Goal: Use online tool/utility: Utilize a website feature to perform a specific function

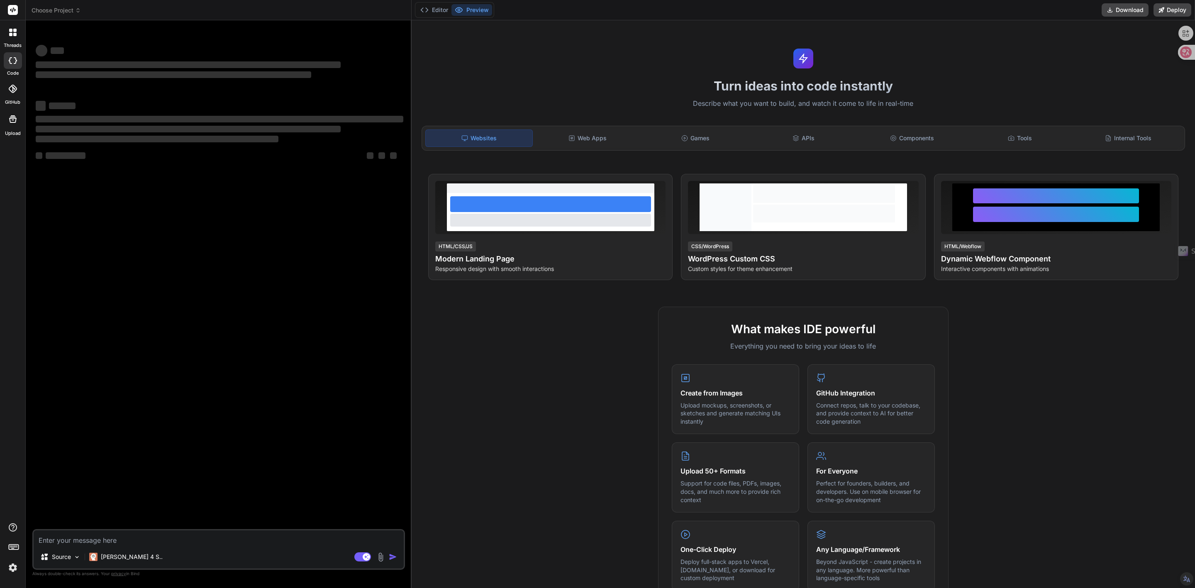
click at [12, 568] on img at bounding box center [13, 568] width 14 height 14
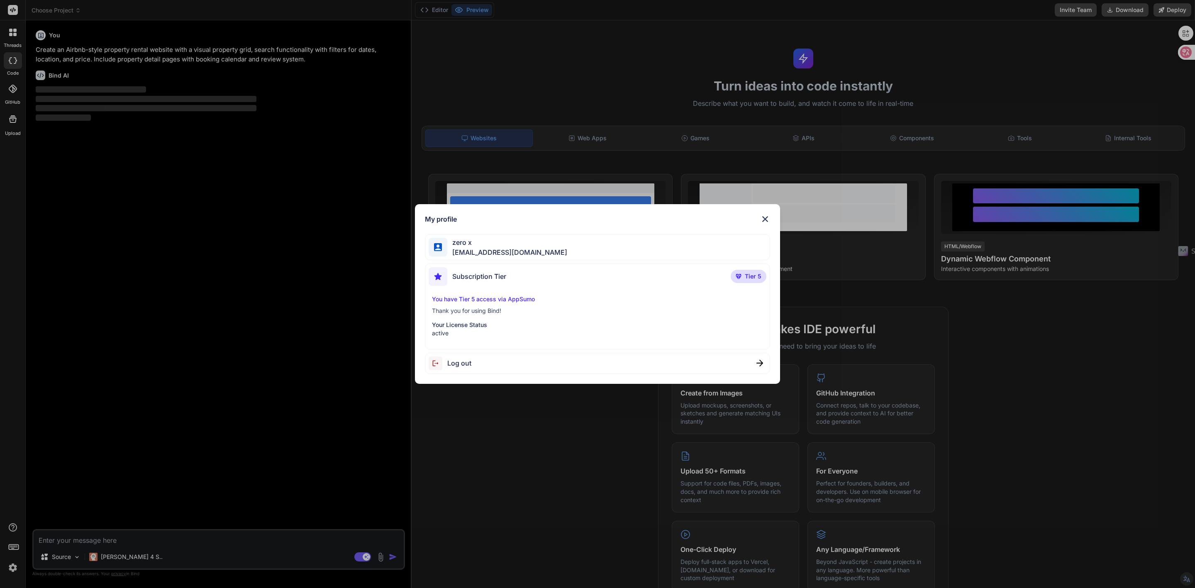
click at [419, 442] on div "My profile zero x [EMAIL_ADDRESS][DOMAIN_NAME] Subscription Tier Tier 5 You hav…" at bounding box center [597, 294] width 1195 height 588
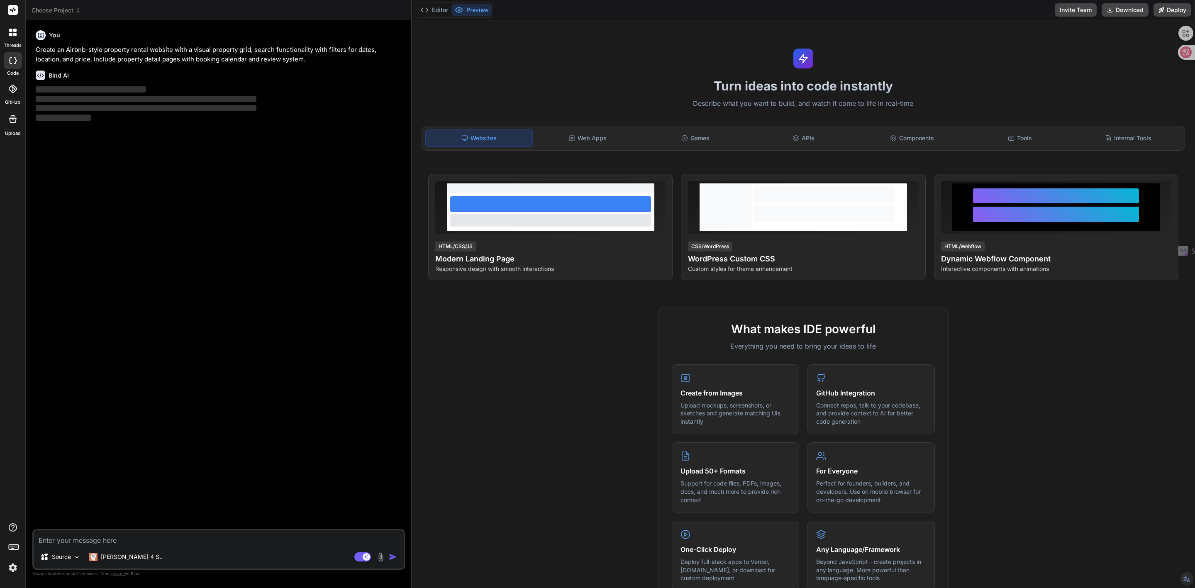
type textarea "x"
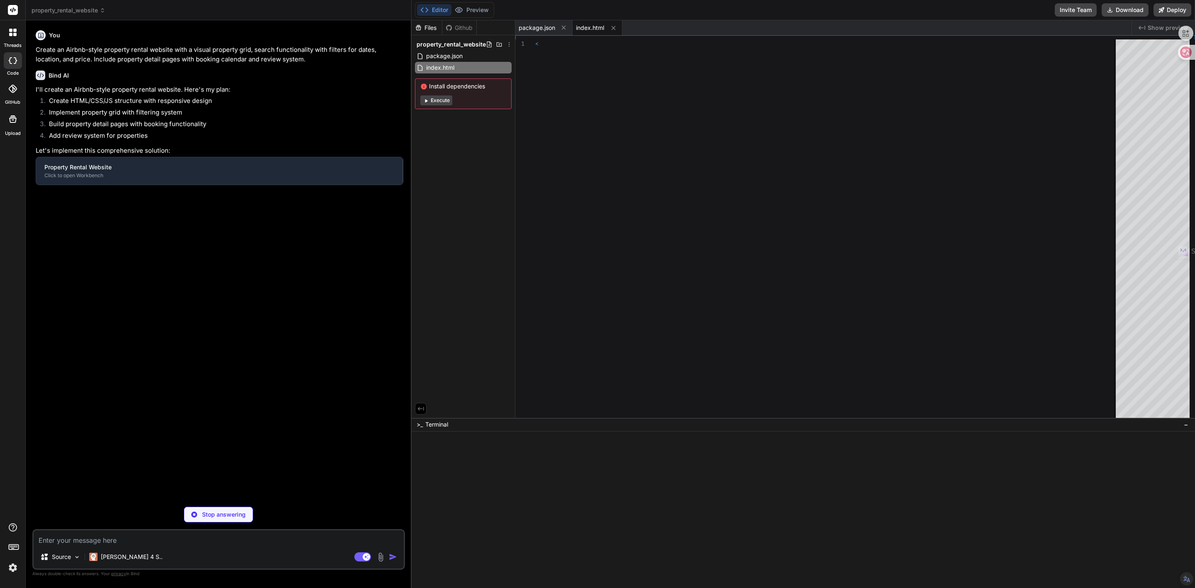
type textarea "</div> </div> </footer> <script src="js/properties.js"></script> <script src="j…"
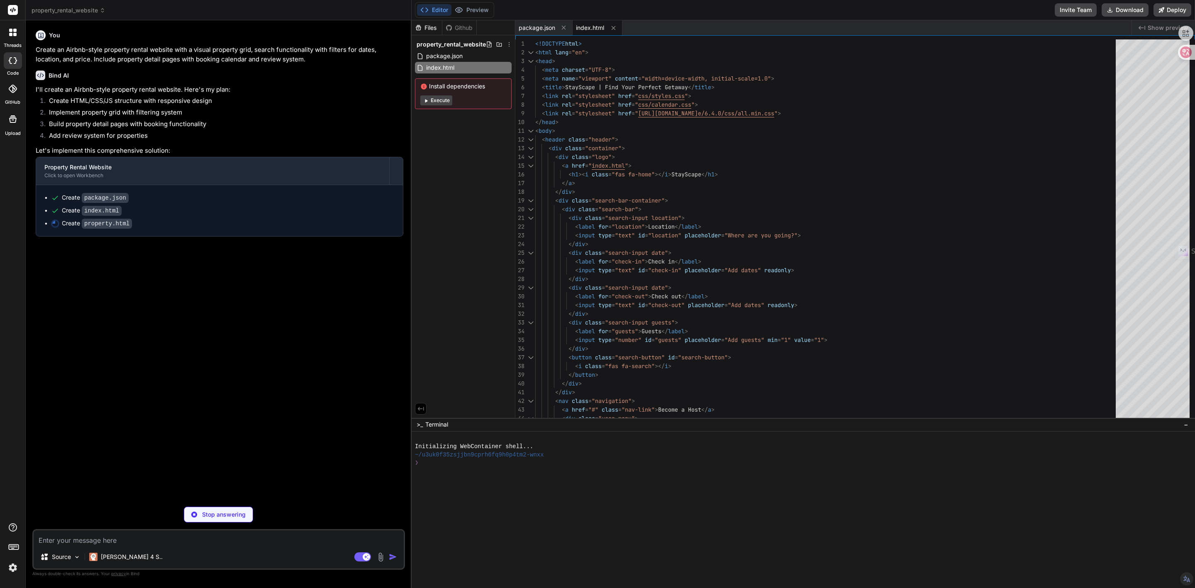
type textarea "x"
type textarea "grid-template-columns: 1fr; } .nav-link { display: none; } }"
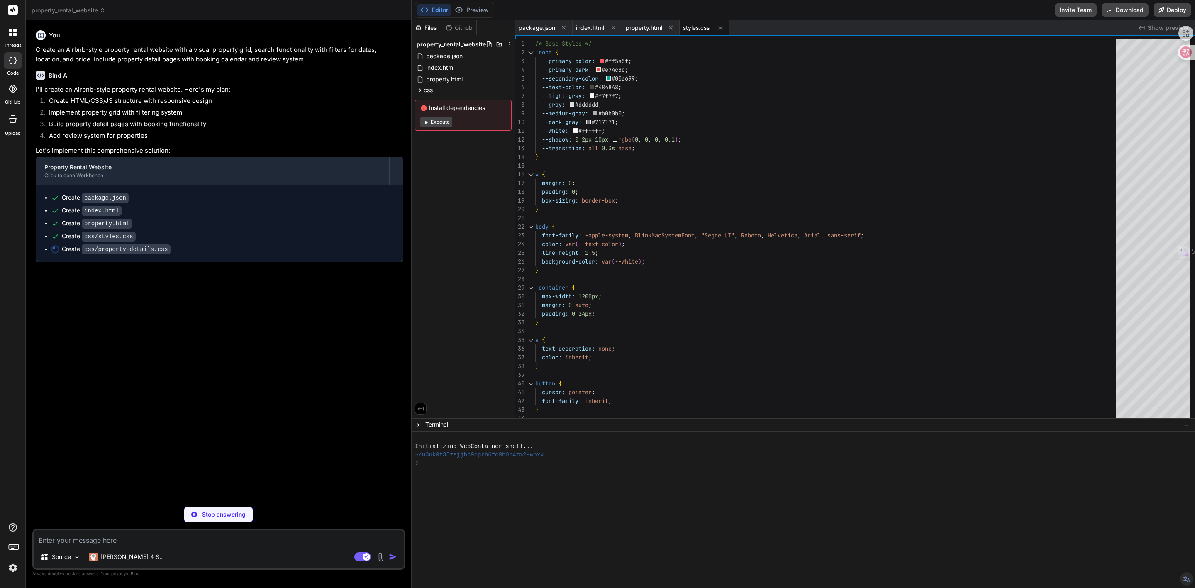
type textarea "x"
type textarea "} }"
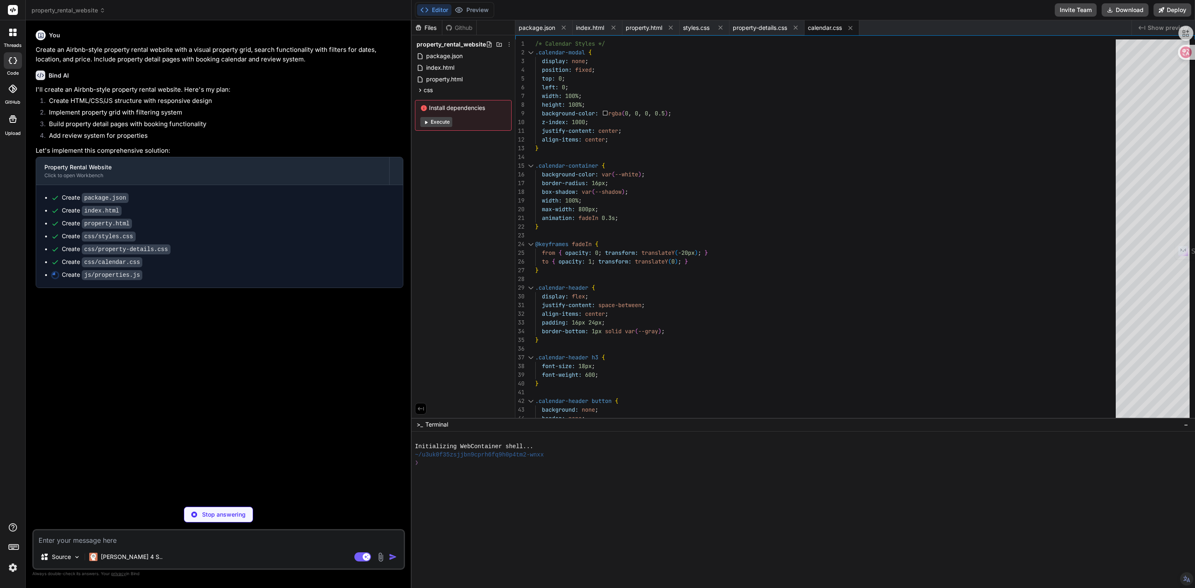
type textarea "x"
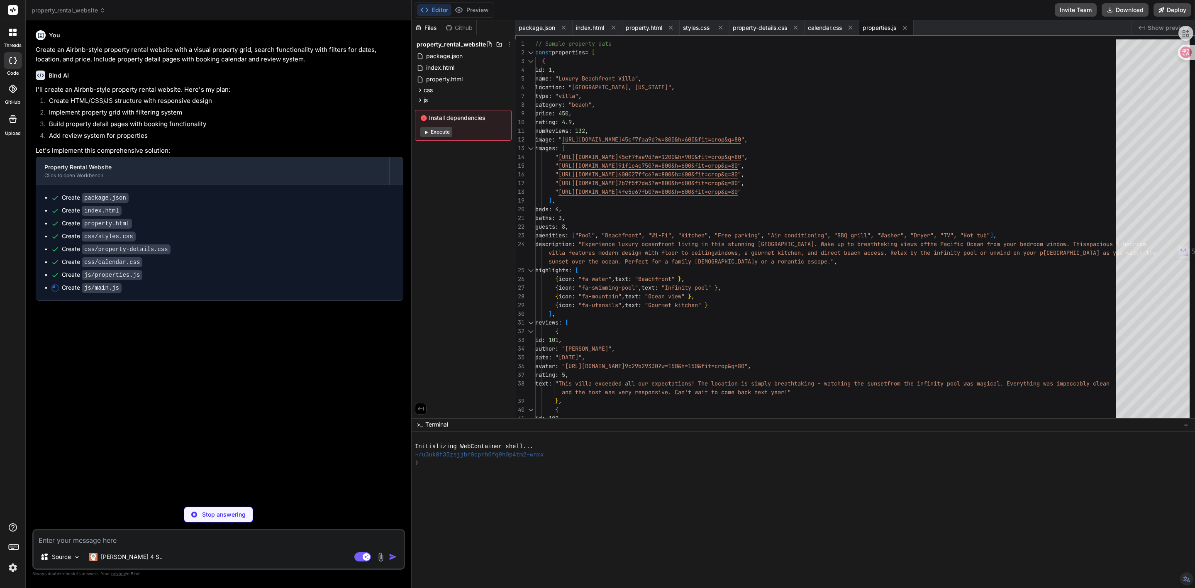
click at [60, 12] on span "property_rental_website" at bounding box center [69, 10] width 74 height 8
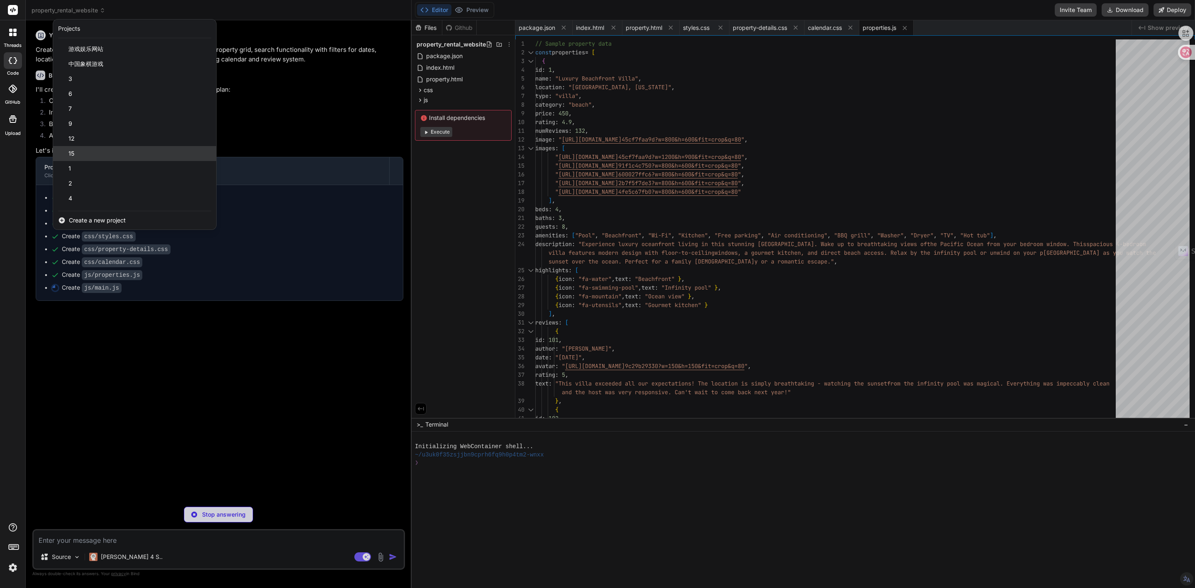
type textarea "x"
type textarea "// Format date for display function formatDate(date) { const options = { month:…"
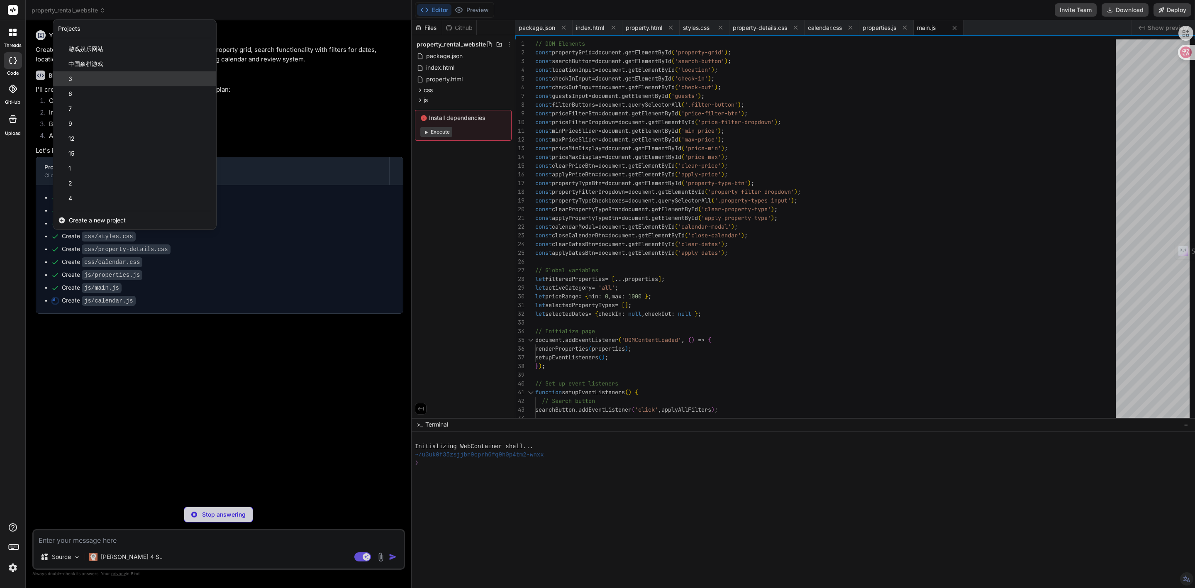
click at [81, 78] on div "3" at bounding box center [134, 78] width 163 height 15
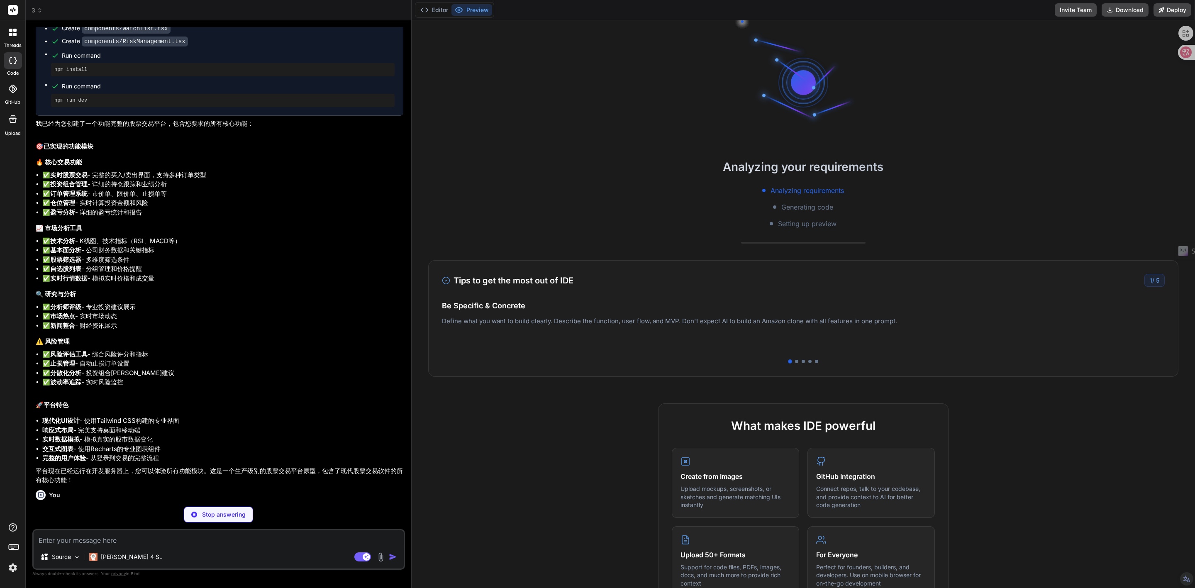
scroll to position [1496, 0]
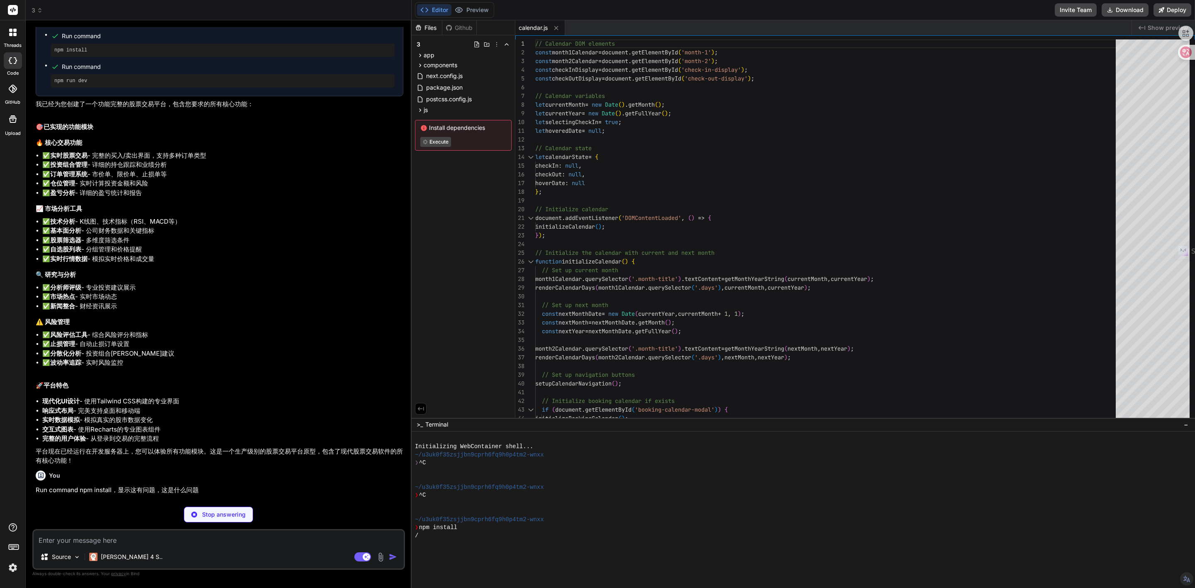
type textarea "x"
type textarea "}"
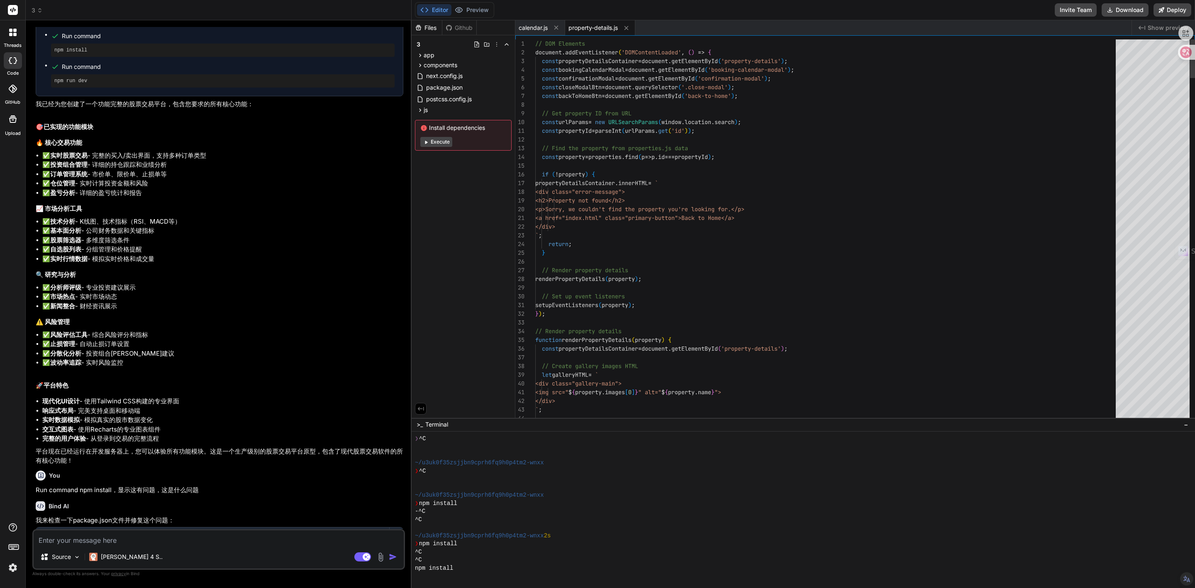
scroll to position [49, 0]
click at [40, 12] on icon at bounding box center [40, 10] width 6 height 6
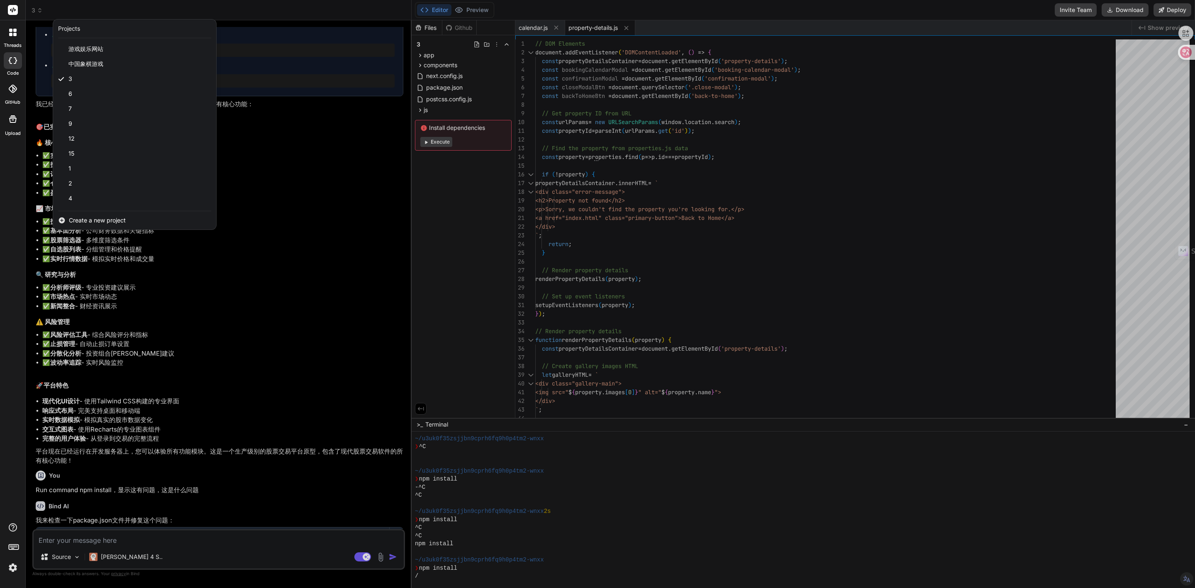
type textarea "x"
click at [75, 222] on span "Create a new project" at bounding box center [97, 220] width 57 height 8
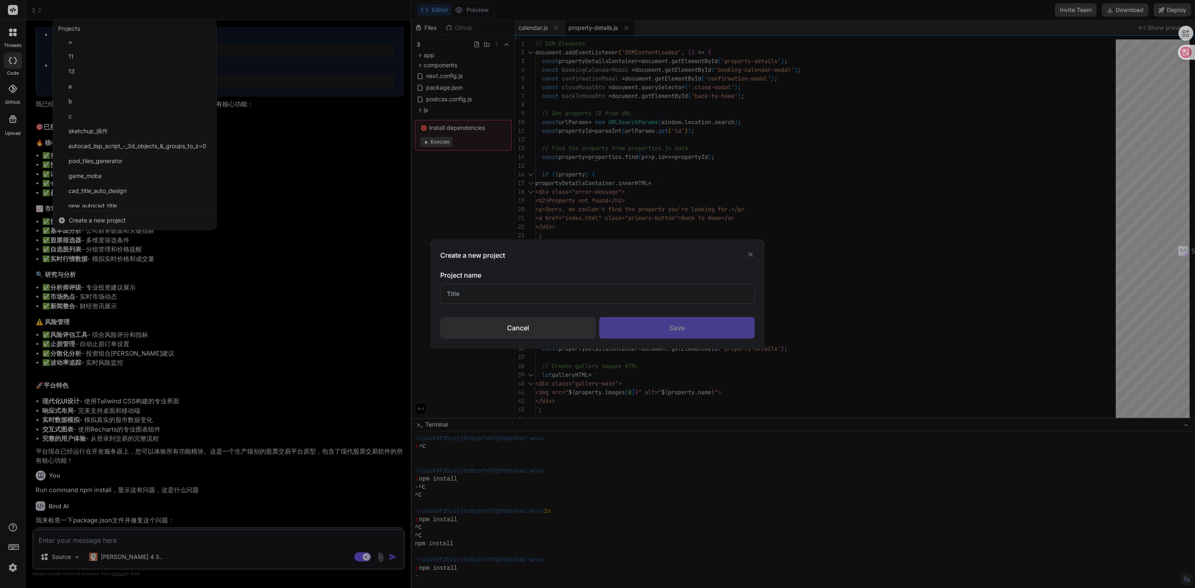
click at [508, 293] on input "text" at bounding box center [597, 294] width 315 height 20
type input "ai"
click at [499, 335] on div "Cancel" at bounding box center [518, 328] width 156 height 22
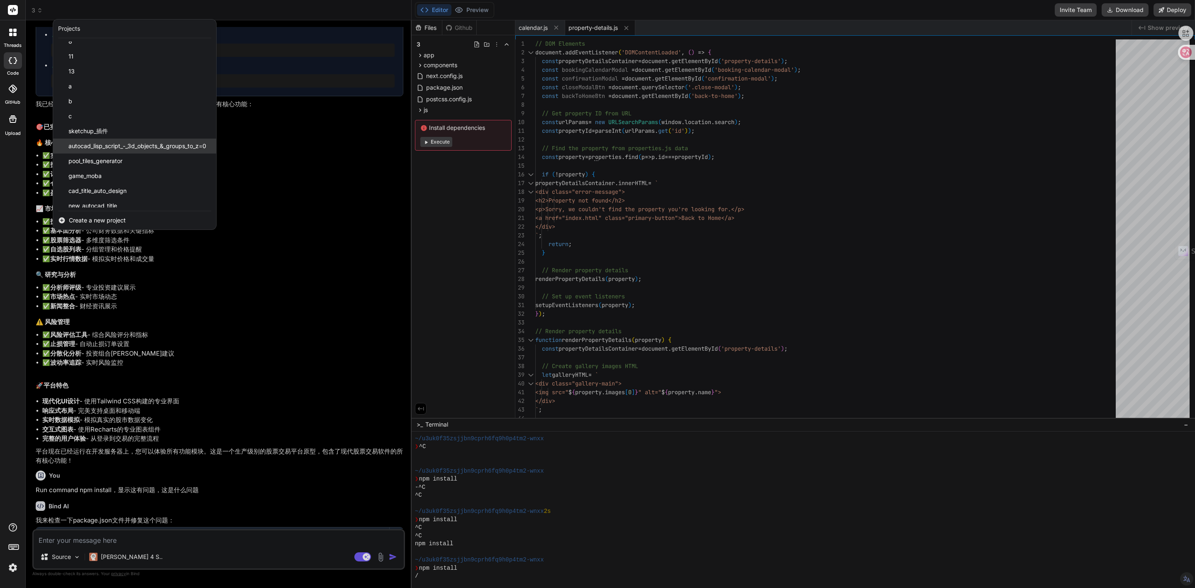
scroll to position [125, 0]
click at [80, 220] on span "Create a new project" at bounding box center [97, 220] width 57 height 8
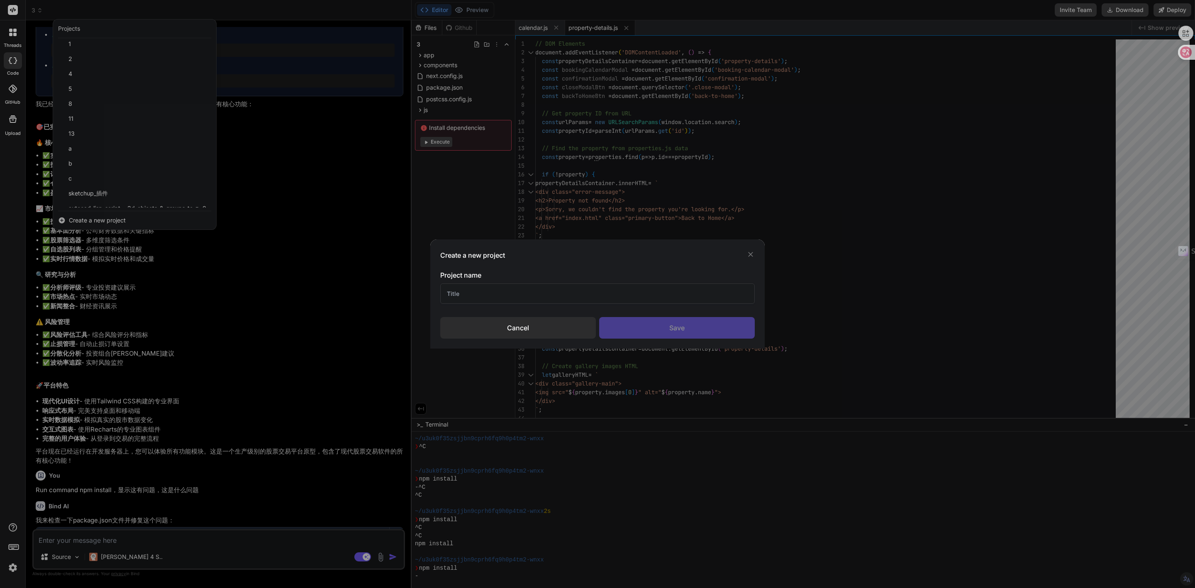
click at [486, 294] on input "text" at bounding box center [597, 294] width 315 height 20
type input "ai"
click at [501, 326] on div "Cancel" at bounding box center [518, 328] width 156 height 22
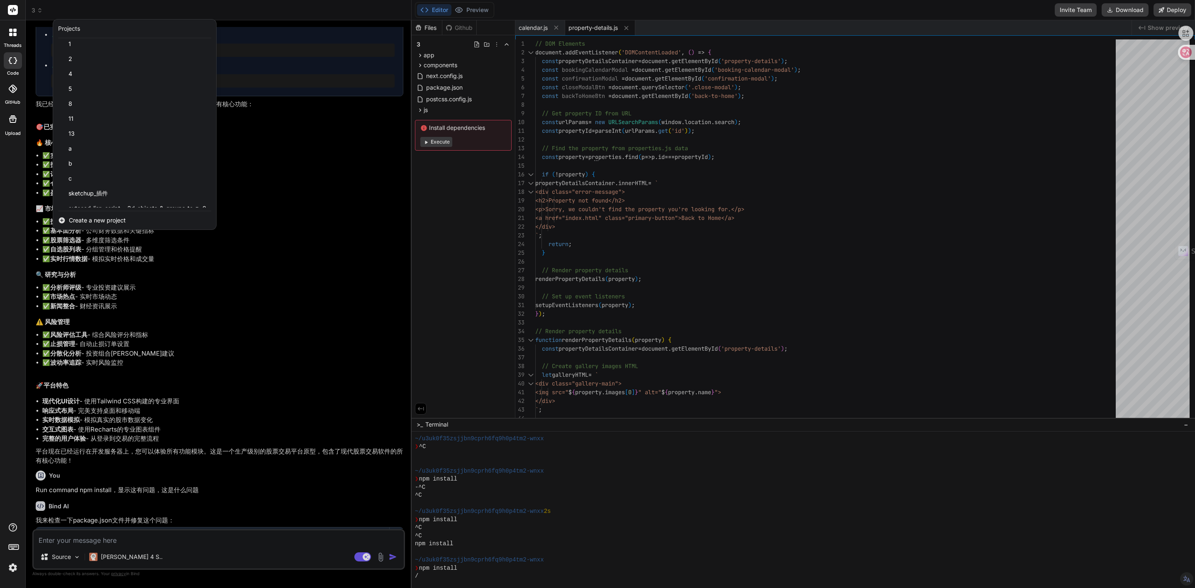
click at [100, 215] on div "Create a new project" at bounding box center [134, 220] width 163 height 18
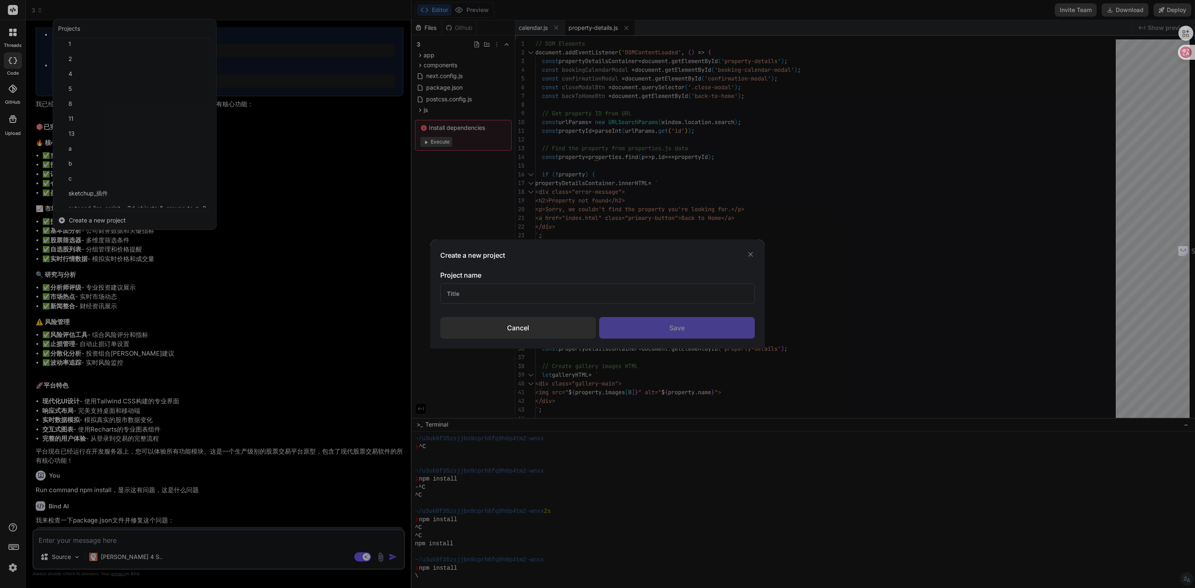
click at [481, 295] on input "text" at bounding box center [597, 294] width 315 height 20
type input "ai"
click at [639, 331] on div "Save" at bounding box center [677, 328] width 156 height 22
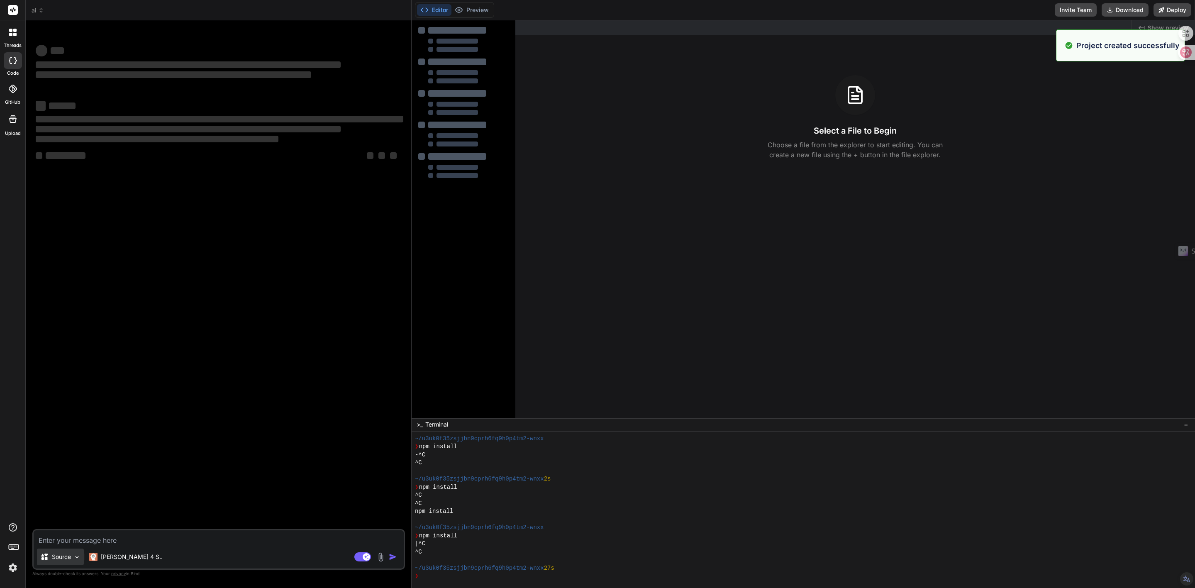
type textarea "x"
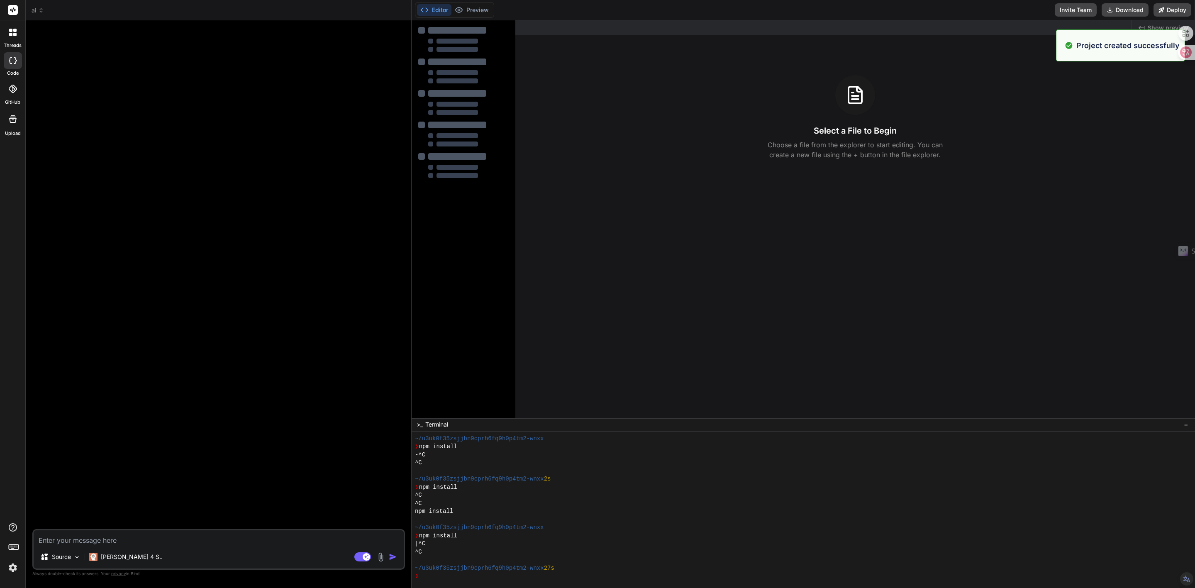
click at [66, 538] on textarea at bounding box center [219, 537] width 370 height 15
paste textarea "loremipsumdolorsitame。 consect，adip**elits、doeius**t"incidi"ut，la： 8. **etdol**…"
type textarea "loremipsumdolorsitame。 consect，adip**elits、doeius**t"incidi"ut，la： 8. **etdol**…"
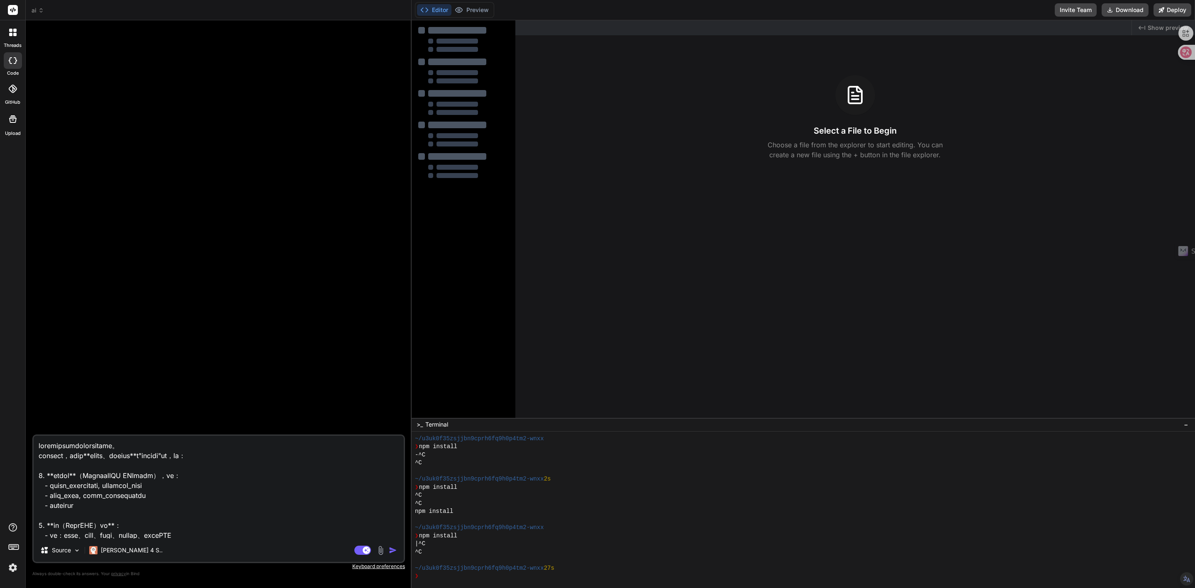
type textarea "x"
type textarea "loremipsumdolorsitame。 consect，adip**elits、doeius**t"incidi"ut，la： 2. **etdol**…"
type textarea "x"
paste textarea "1. [PERSON_NAME]过程预测公式 报告中给出的： μ ( x ∗ ) = k ∗ T ( K + σ n 2 I ) − 1 y 是标准零均值GP…"
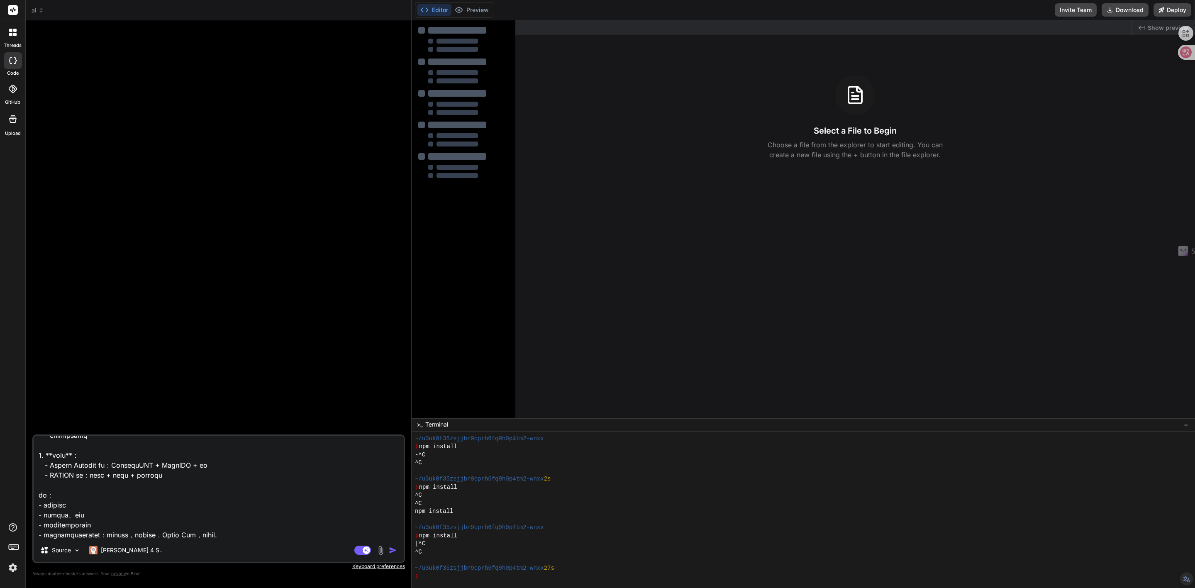
type textarea "loremipsumdolorsitame。 consect，adip**elits、doeius**t"incidi"ut，la： 6. **etdol**…"
type textarea "x"
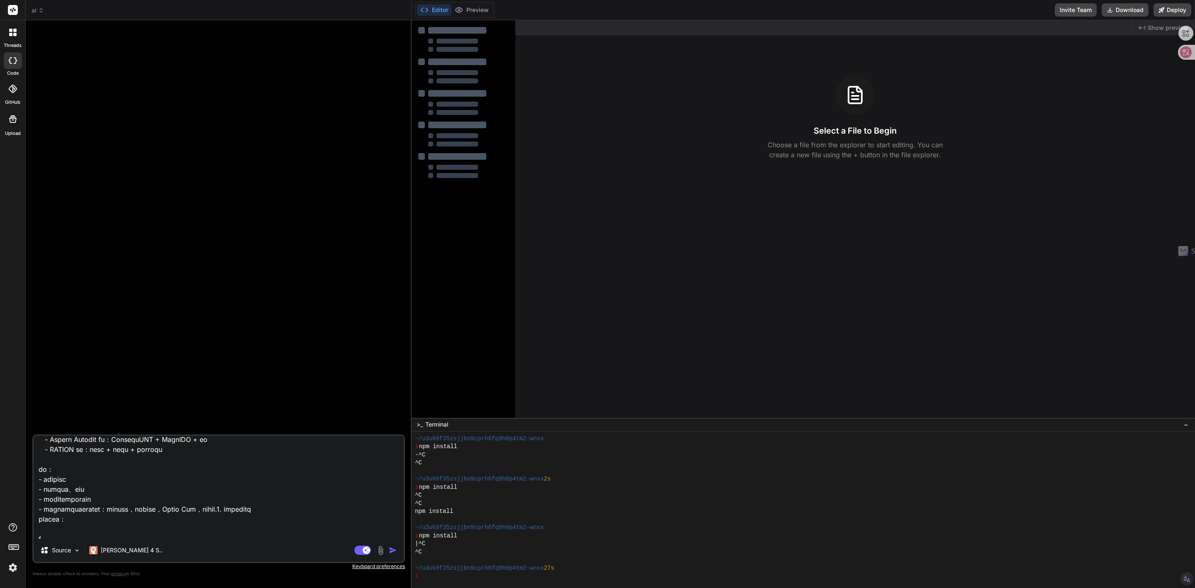
scroll to position [264, 0]
type textarea "loremipsumdolorsitame。 consect，adip**elits、doeius**t"incidi"ut，la： 6. **etdol**…"
type textarea "x"
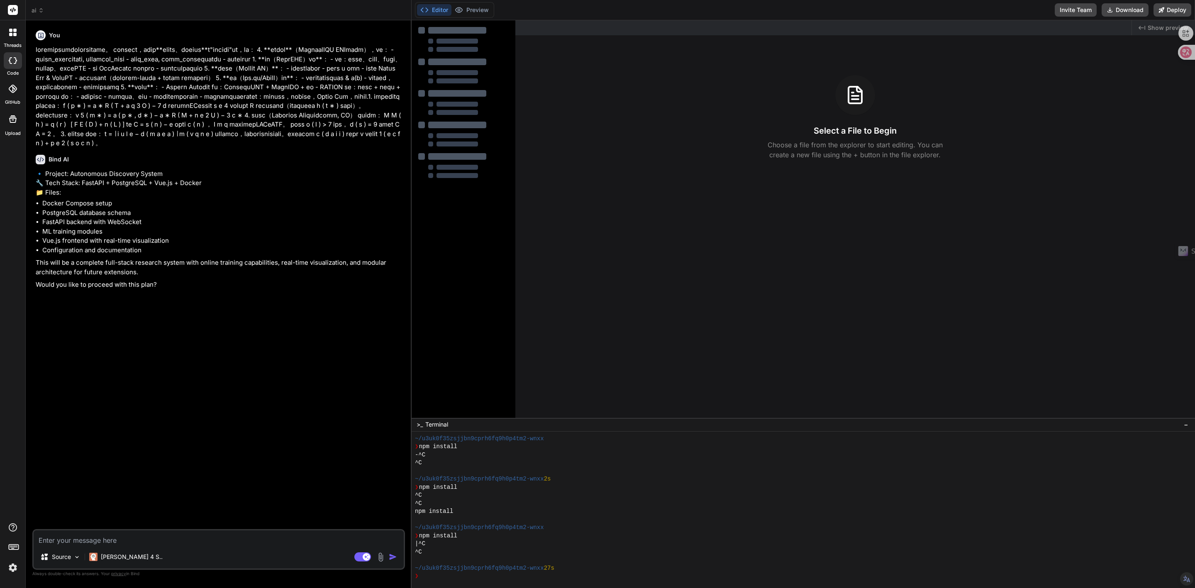
type textarea "x"
click at [134, 542] on textarea at bounding box center [219, 537] width 370 height 15
type textarea "y"
type textarea "x"
type textarea "ye"
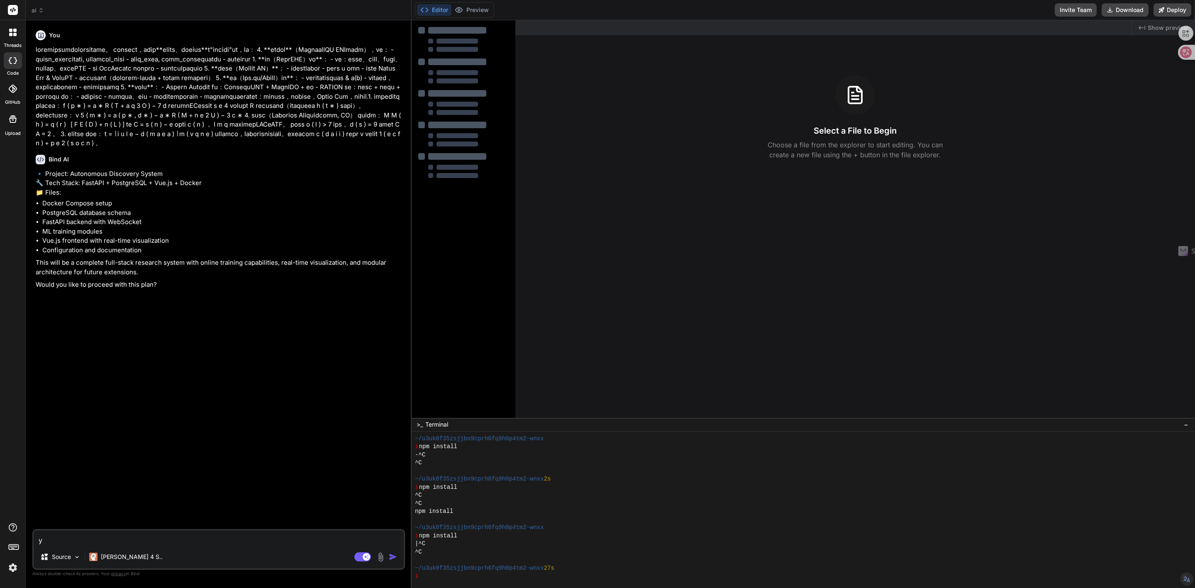
type textarea "x"
type textarea "yes"
type textarea "x"
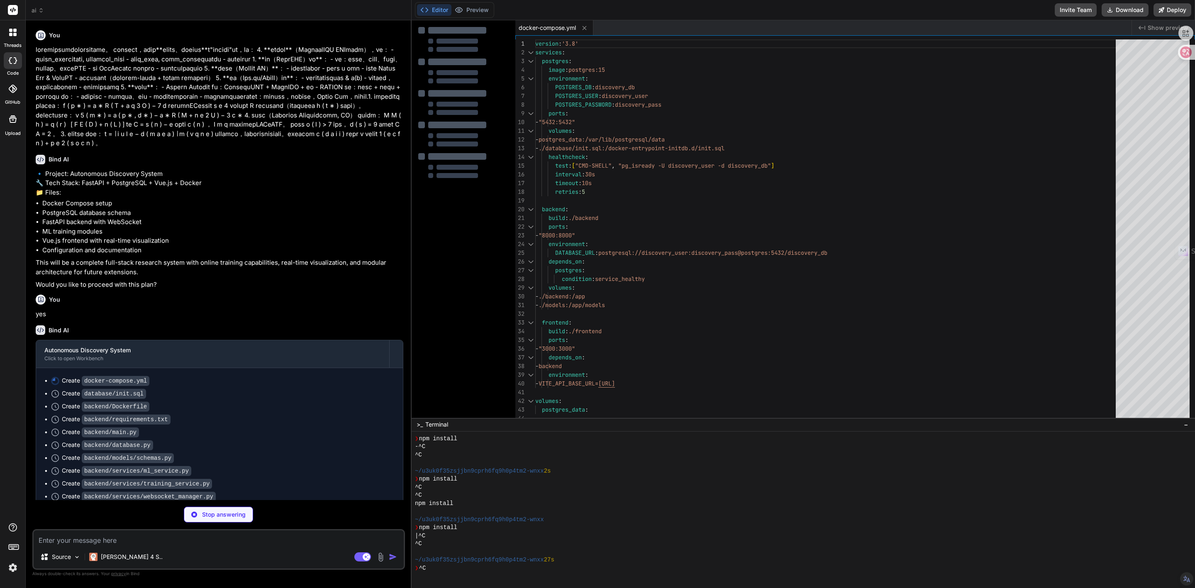
type textarea "x"
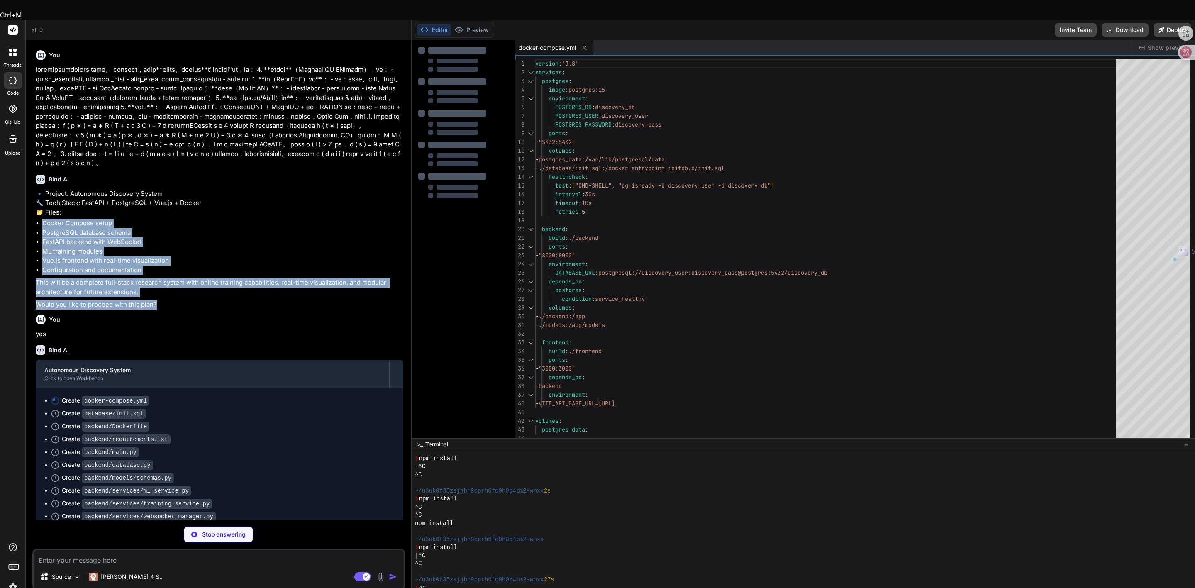
drag, startPoint x: 152, startPoint y: 331, endPoint x: 39, endPoint y: 249, distance: 139.7
click at [39, 249] on div "🔹 Project: Autonomous Discovery System 🔧 Tech Stack: FastAPI + PostgreSQL + Vue…" at bounding box center [220, 249] width 368 height 120
select select "en"
click at [32, 244] on body "Ctrl+M threads code GitHub Upload ai Created with Pixso. Bind AI Web Search Cre…" at bounding box center [597, 355] width 1195 height 711
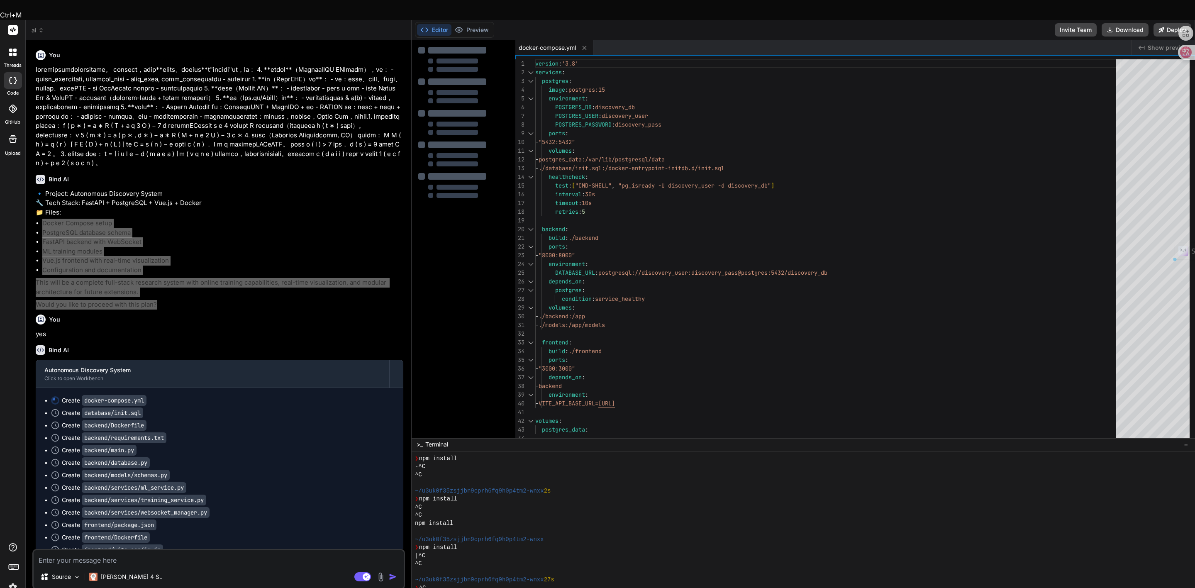
type textarea "x"
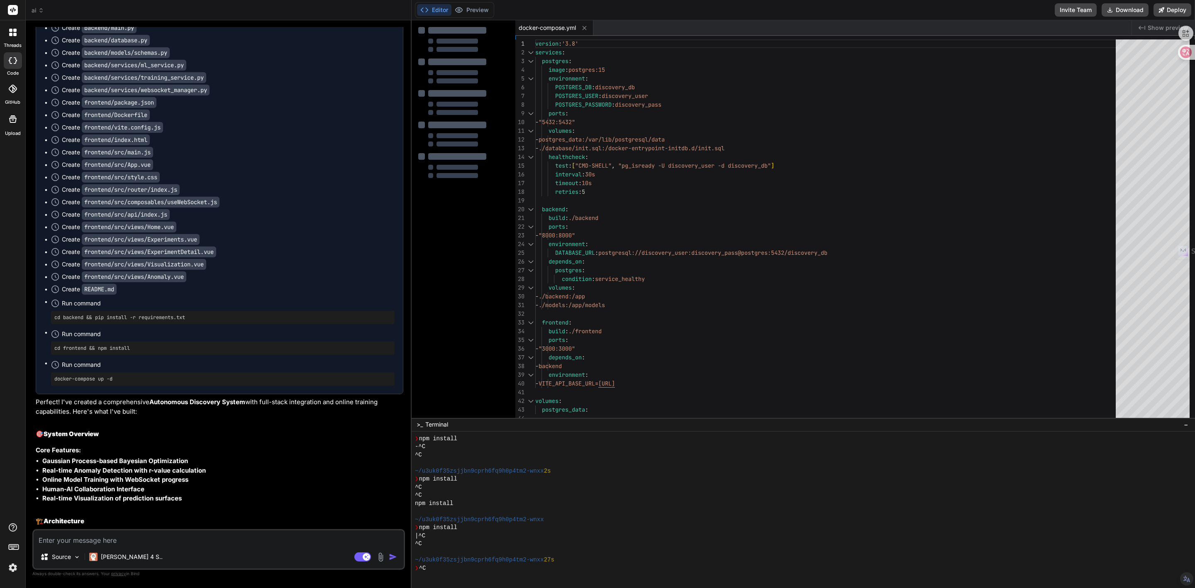
scroll to position [498, 0]
